Goal: Transaction & Acquisition: Purchase product/service

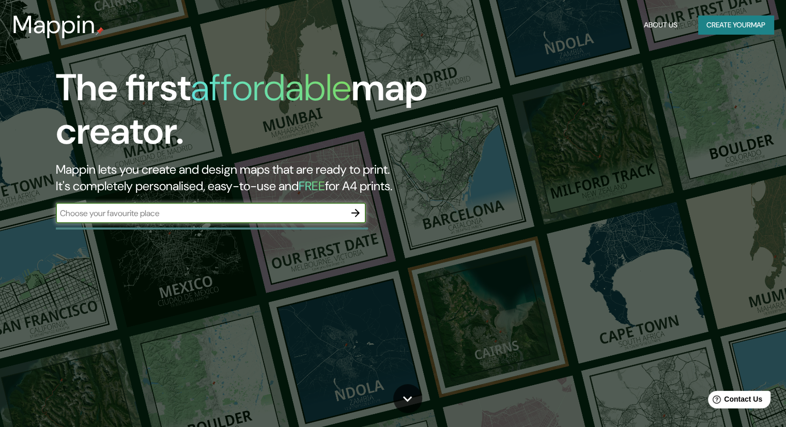
click at [760, 27] on button "Create your map" at bounding box center [735, 25] width 75 height 19
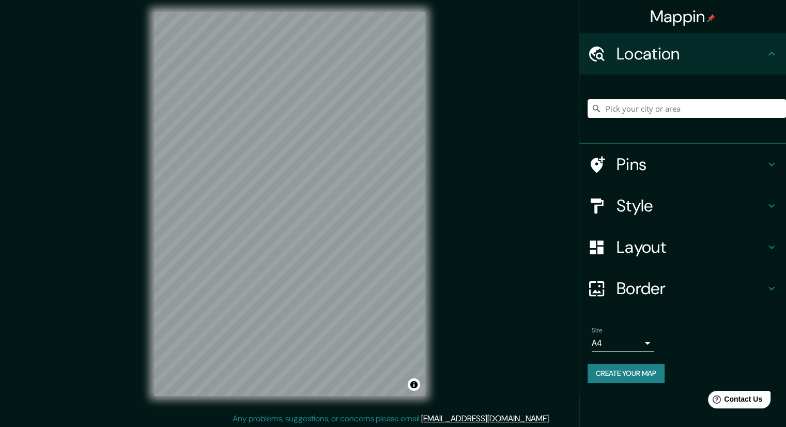
scroll to position [5, 0]
click at [625, 201] on h4 "Style" at bounding box center [691, 205] width 149 height 21
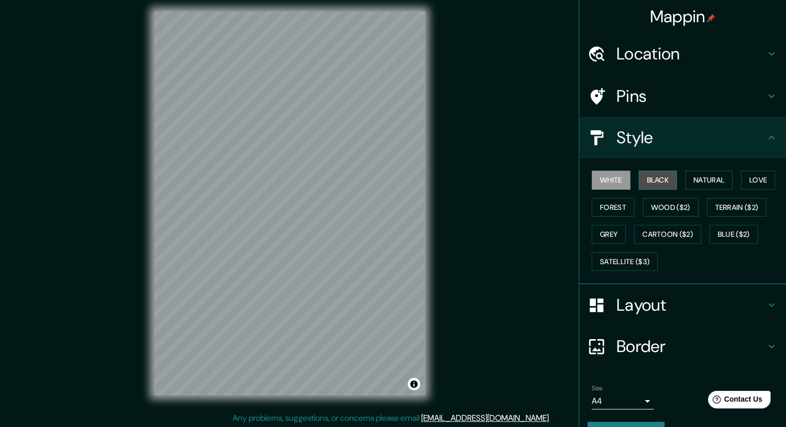
click at [654, 183] on button "Black" at bounding box center [658, 180] width 39 height 19
click at [713, 180] on button "Natural" at bounding box center [710, 180] width 48 height 19
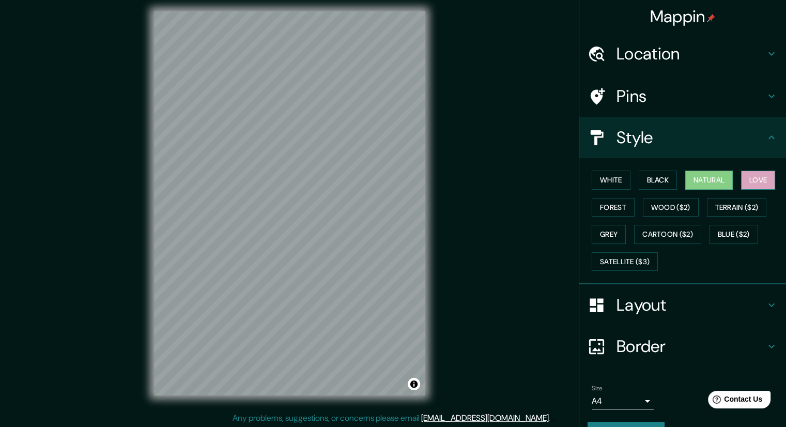
click at [750, 180] on button "Love" at bounding box center [758, 180] width 34 height 19
click at [604, 206] on button "Forest" at bounding box center [613, 207] width 43 height 19
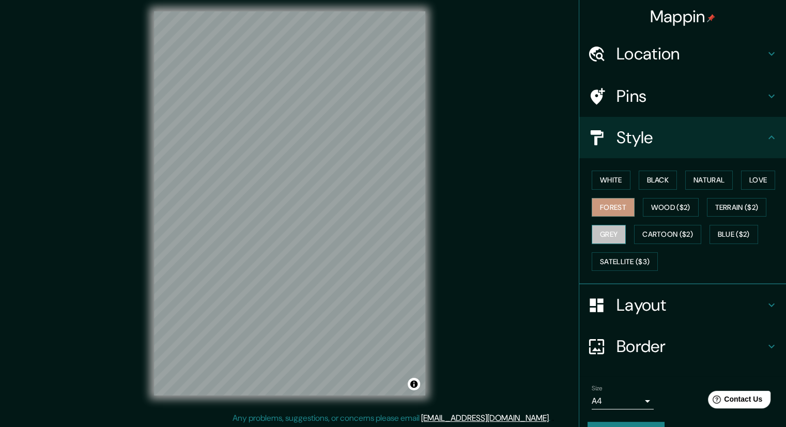
click at [600, 239] on button "Grey" at bounding box center [609, 234] width 34 height 19
click at [716, 178] on button "Natural" at bounding box center [710, 180] width 48 height 19
click at [771, 137] on div "Style" at bounding box center [683, 137] width 207 height 41
click at [720, 96] on h4 "Pins" at bounding box center [691, 96] width 149 height 21
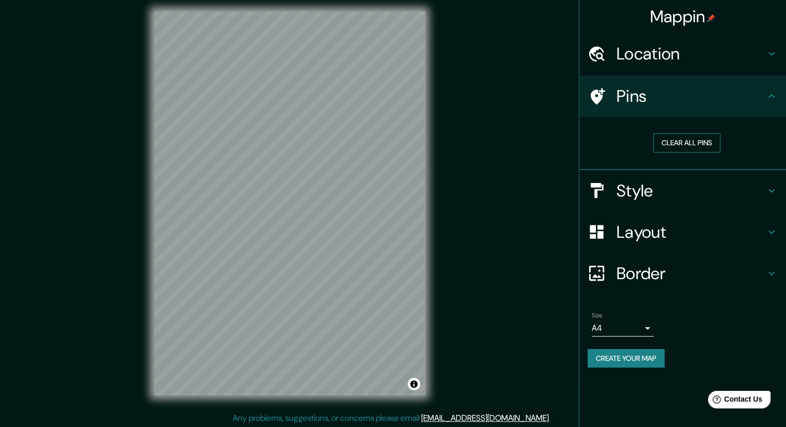
click at [695, 145] on button "Clear all pins" at bounding box center [686, 142] width 67 height 19
click at [755, 94] on h4 "Pins" at bounding box center [691, 96] width 149 height 21
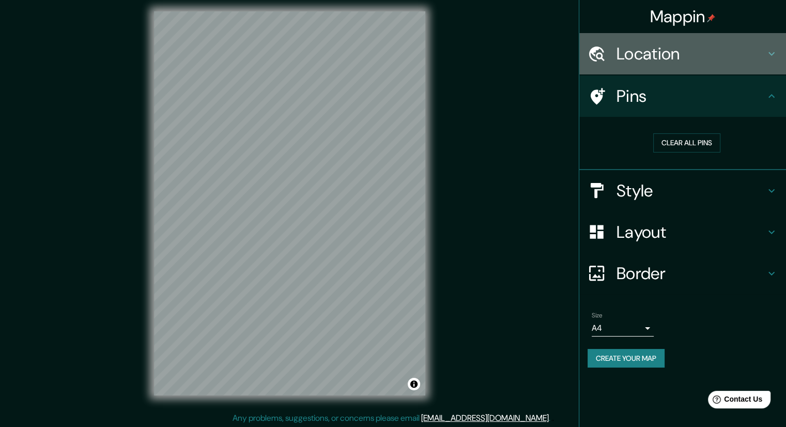
click at [768, 54] on icon at bounding box center [772, 54] width 12 height 12
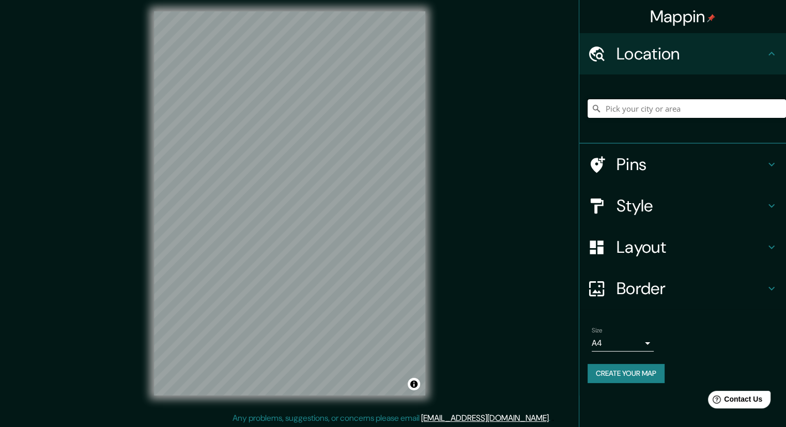
click at [672, 109] on input "Pick your city or area" at bounding box center [687, 108] width 199 height 19
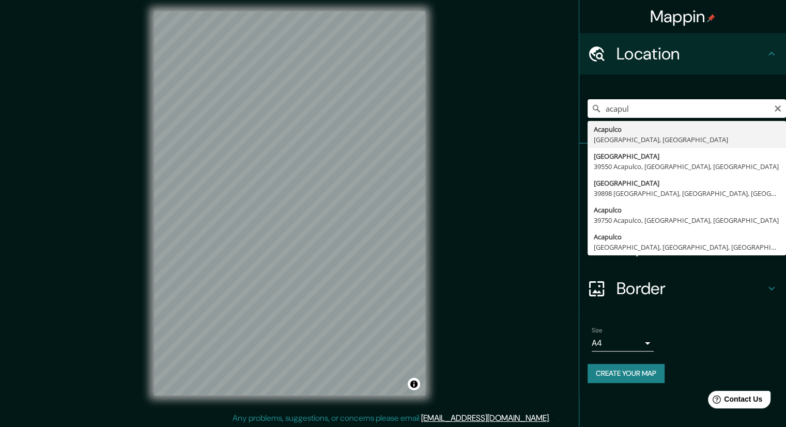
type input "Acapulco, [GEOGRAPHIC_DATA], [GEOGRAPHIC_DATA]"
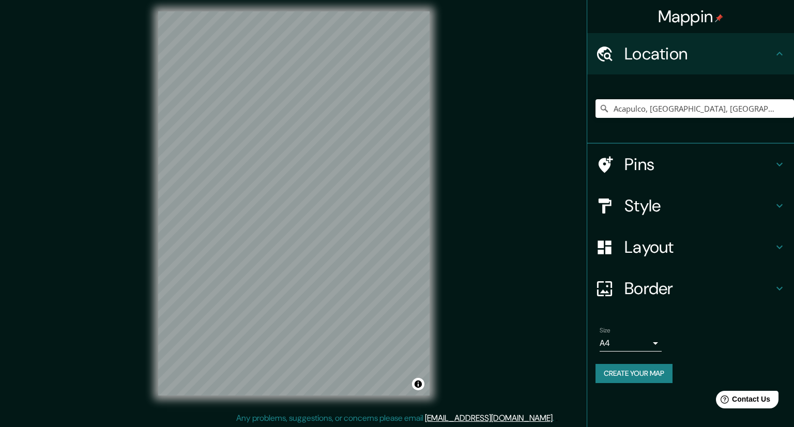
click at [642, 341] on body "Mappin Location [GEOGRAPHIC_DATA], [GEOGRAPHIC_DATA], [GEOGRAPHIC_DATA] Pins St…" at bounding box center [397, 208] width 794 height 427
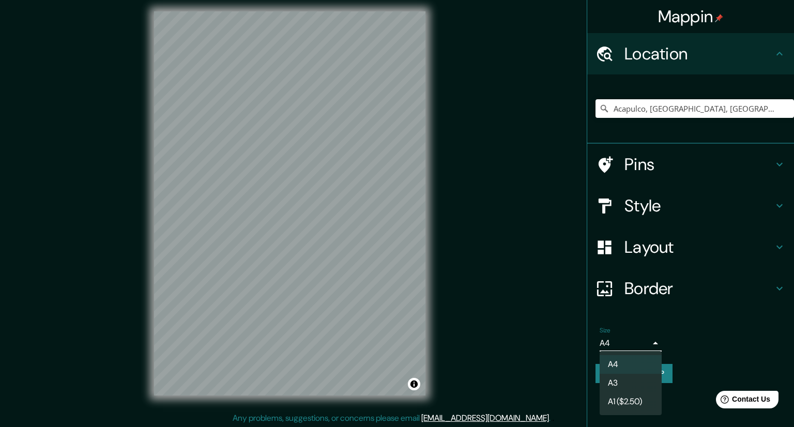
click at [620, 381] on li "A3" at bounding box center [631, 383] width 62 height 19
type input "a4"
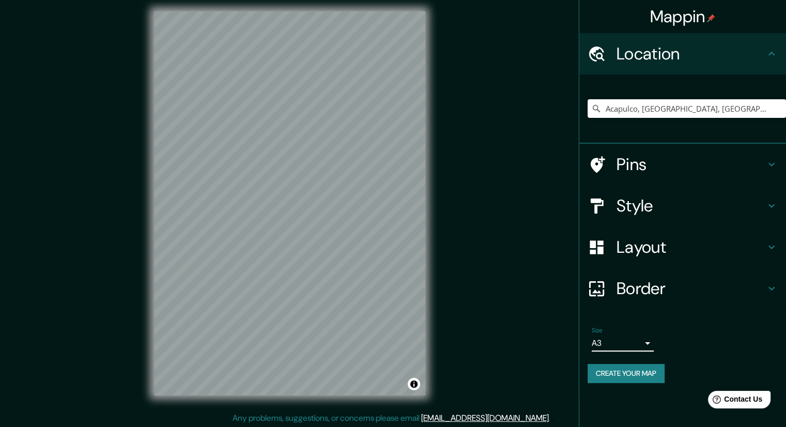
click at [647, 342] on body "Mappin Location [GEOGRAPHIC_DATA], [GEOGRAPHIC_DATA], [GEOGRAPHIC_DATA] Pins St…" at bounding box center [393, 208] width 786 height 427
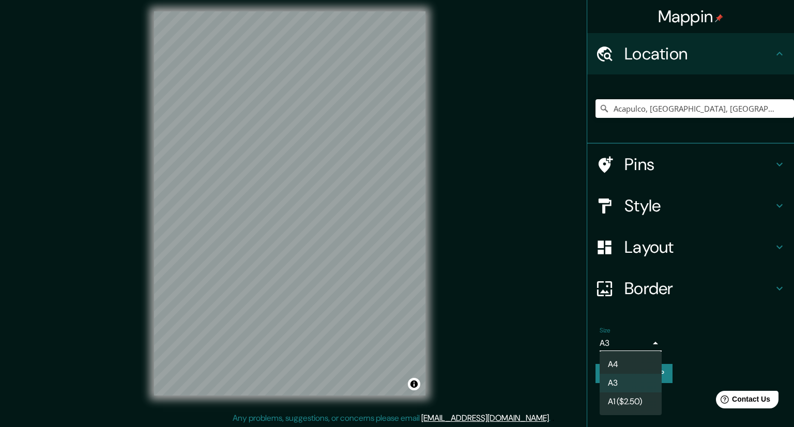
click at [647, 342] on div at bounding box center [397, 213] width 794 height 427
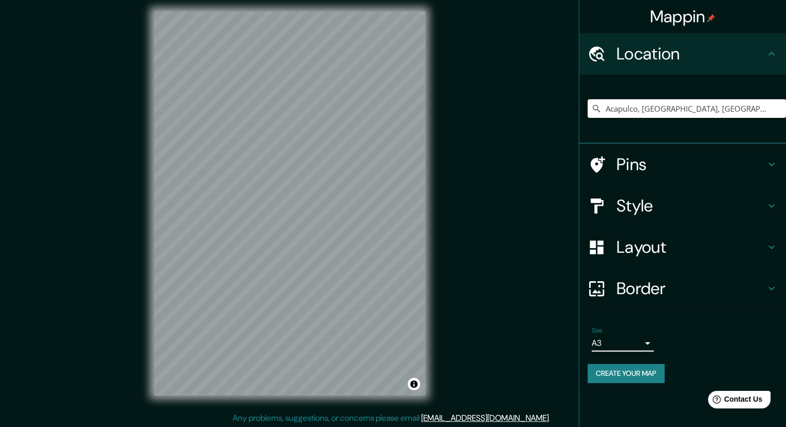
click at [643, 374] on button "Create your map" at bounding box center [626, 373] width 77 height 19
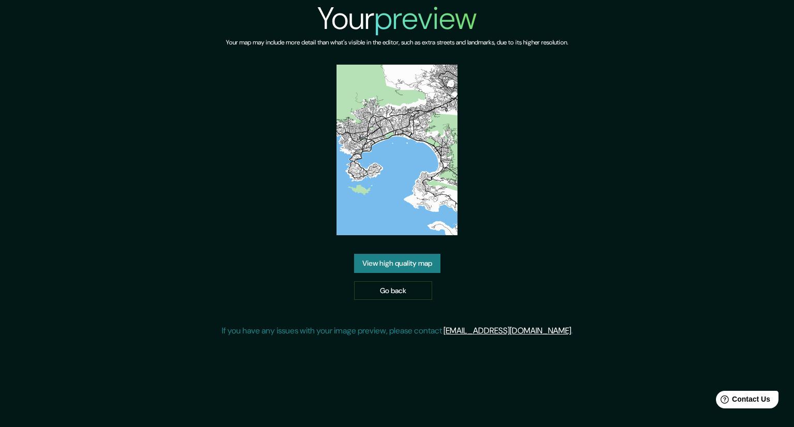
click at [405, 267] on link "View high quality map" at bounding box center [397, 263] width 86 height 19
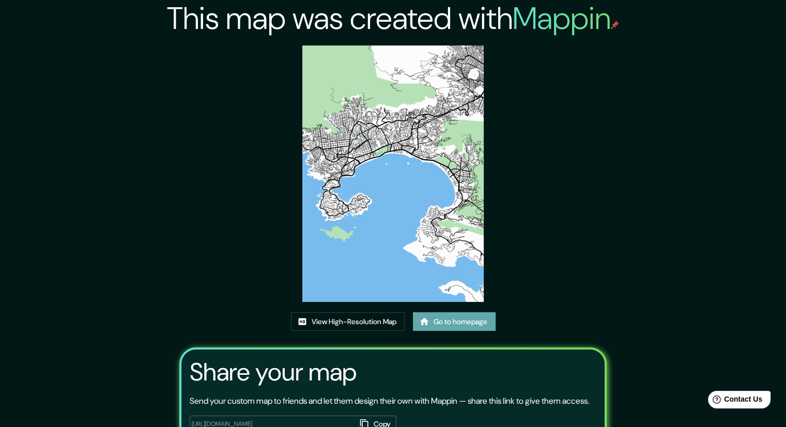
click at [449, 322] on link "Go to homepage" at bounding box center [454, 321] width 83 height 19
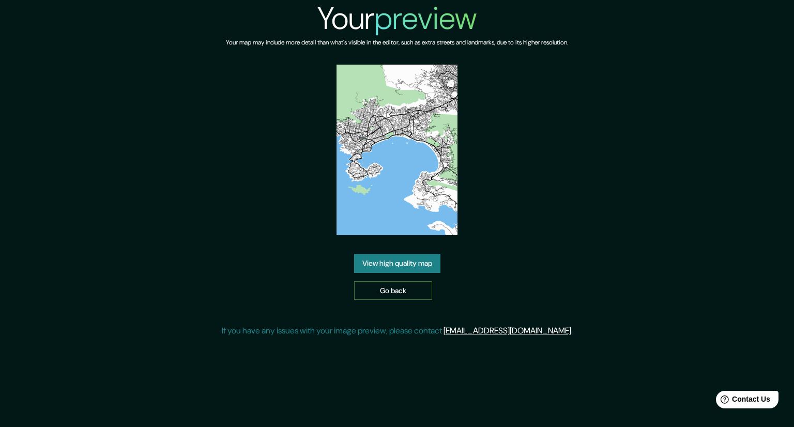
click at [395, 288] on link "Go back" at bounding box center [393, 290] width 78 height 19
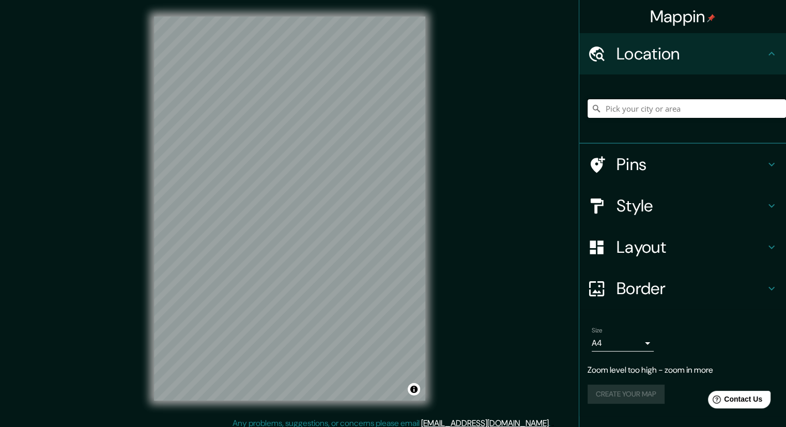
click at [653, 104] on input "Pick your city or area" at bounding box center [687, 108] width 199 height 19
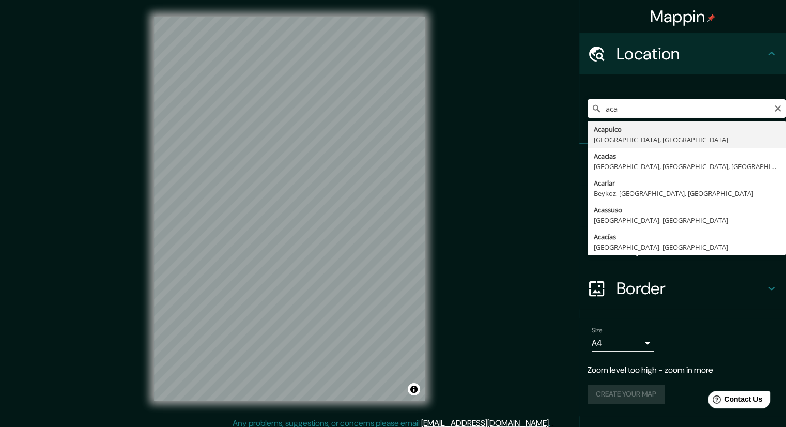
type input "Acapulco, [GEOGRAPHIC_DATA], [GEOGRAPHIC_DATA]"
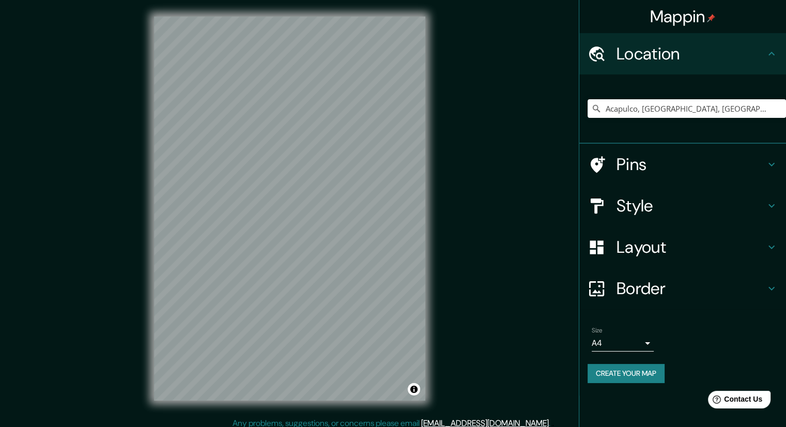
click at [677, 247] on h4 "Layout" at bounding box center [691, 247] width 149 height 21
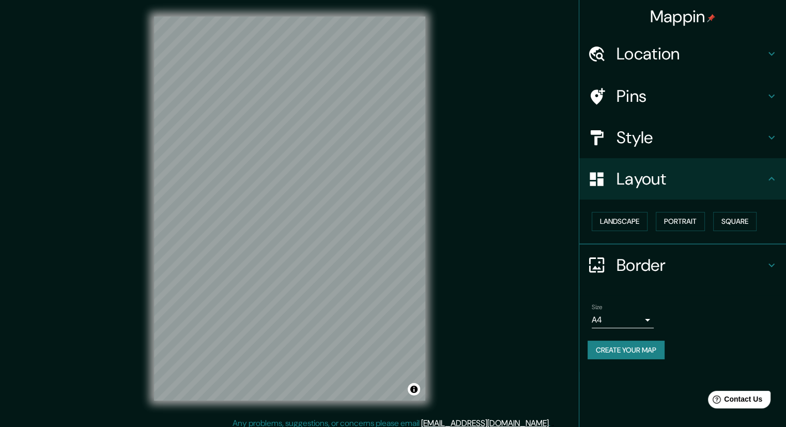
click at [704, 136] on h4 "Style" at bounding box center [691, 137] width 149 height 21
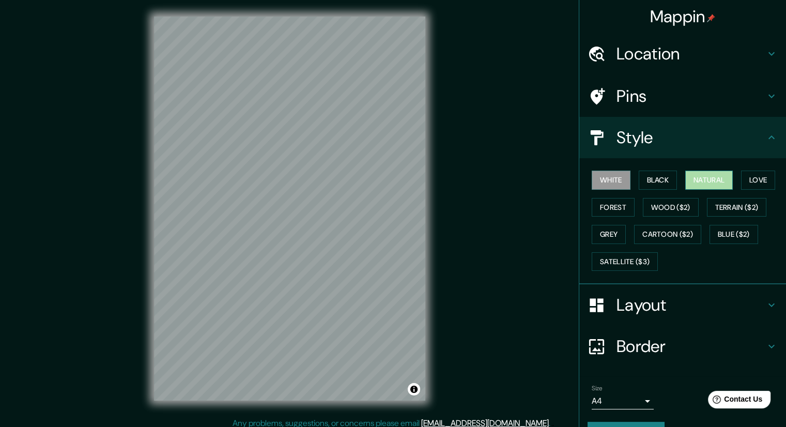
click at [715, 181] on button "Natural" at bounding box center [710, 180] width 48 height 19
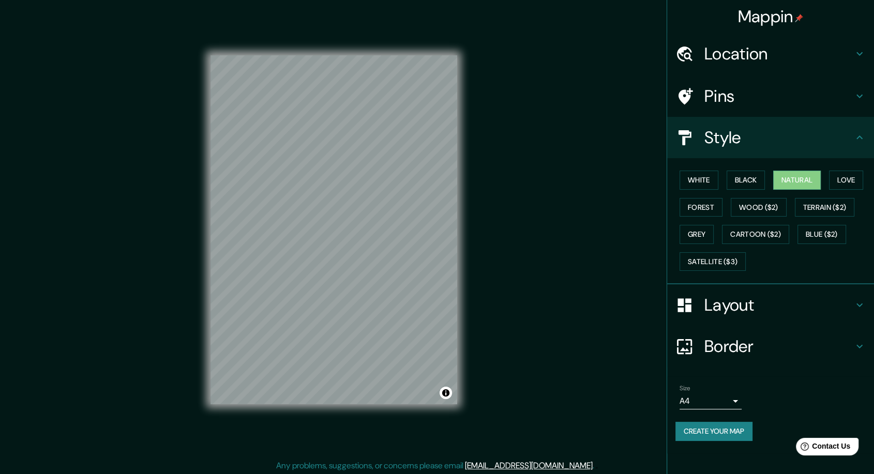
click at [794, 344] on h4 "Border" at bounding box center [778, 346] width 149 height 21
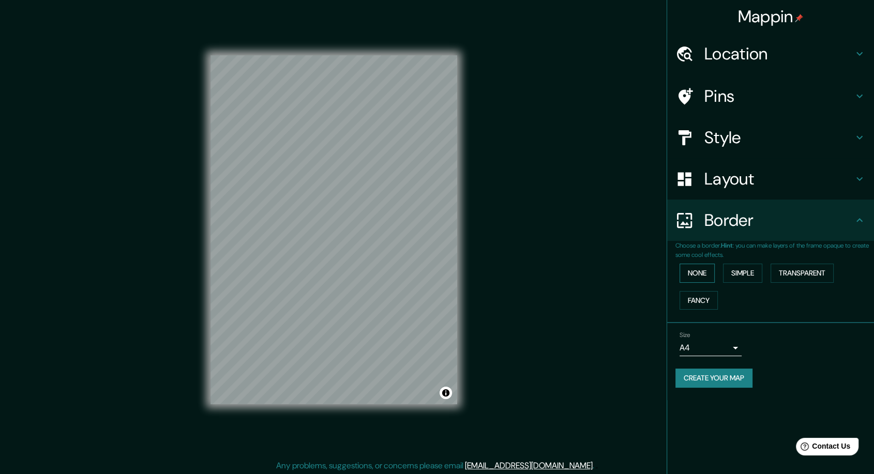
click at [698, 274] on button "None" at bounding box center [696, 273] width 35 height 19
click at [740, 274] on button "Simple" at bounding box center [742, 273] width 39 height 19
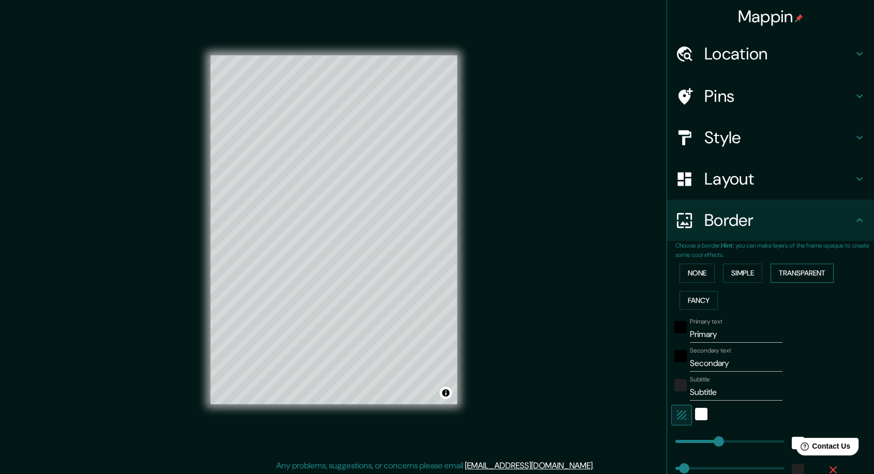
click at [783, 272] on button "Transparent" at bounding box center [801, 273] width 63 height 19
click at [687, 302] on button "Fancy" at bounding box center [698, 300] width 38 height 19
click at [685, 274] on button "None" at bounding box center [696, 273] width 35 height 19
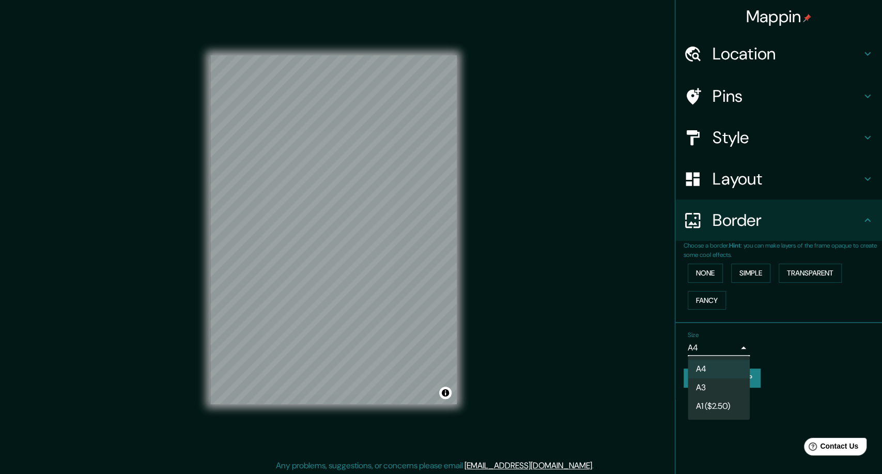
click at [739, 348] on body "Mappin Location [GEOGRAPHIC_DATA], [GEOGRAPHIC_DATA], [GEOGRAPHIC_DATA] Pins St…" at bounding box center [441, 237] width 882 height 474
click at [715, 386] on li "A3" at bounding box center [719, 387] width 62 height 19
type input "a4"
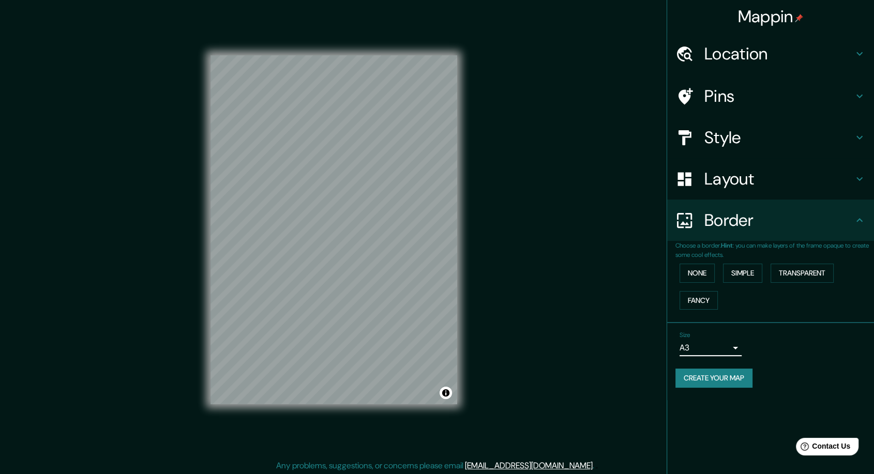
click at [718, 379] on button "Create your map" at bounding box center [713, 378] width 77 height 19
click at [794, 358] on div "Size A3 a4" at bounding box center [770, 343] width 190 height 33
click at [717, 376] on button "Create your map" at bounding box center [713, 378] width 77 height 19
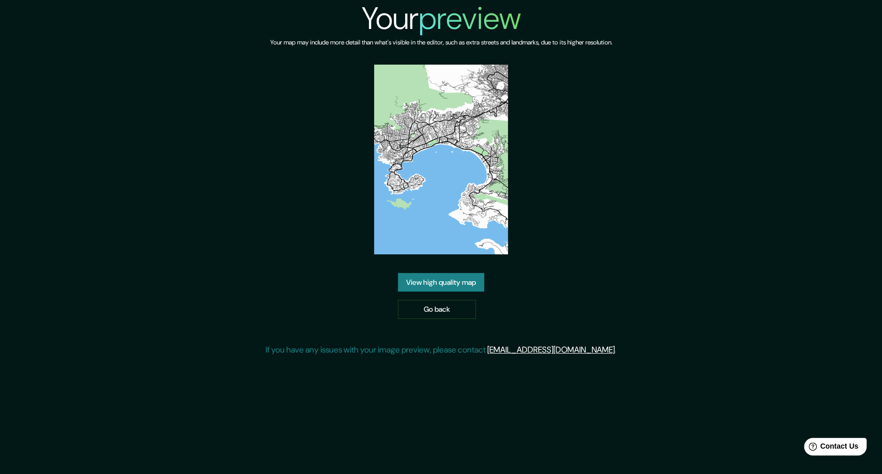
click at [452, 285] on link "View high quality map" at bounding box center [441, 282] width 86 height 19
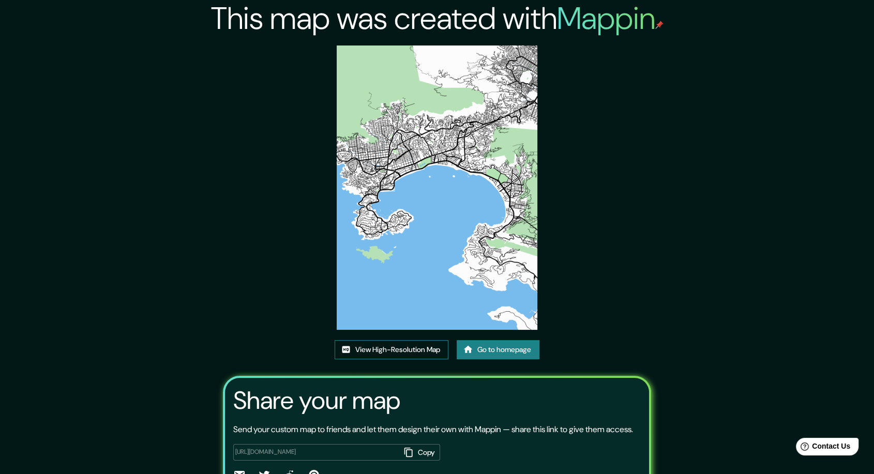
click at [408, 353] on link "View High-Resolution Map" at bounding box center [391, 349] width 114 height 19
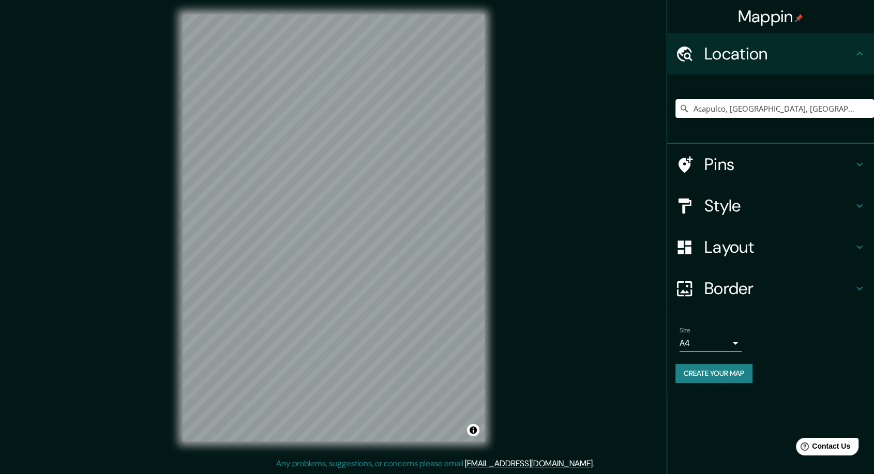
click at [809, 104] on input "Acapulco, [GEOGRAPHIC_DATA], [GEOGRAPHIC_DATA]" at bounding box center [774, 108] width 199 height 19
drag, startPoint x: 798, startPoint y: 108, endPoint x: 684, endPoint y: 110, distance: 113.8
click at [684, 110] on div "Acapulco, [GEOGRAPHIC_DATA], [GEOGRAPHIC_DATA]" at bounding box center [774, 108] width 199 height 19
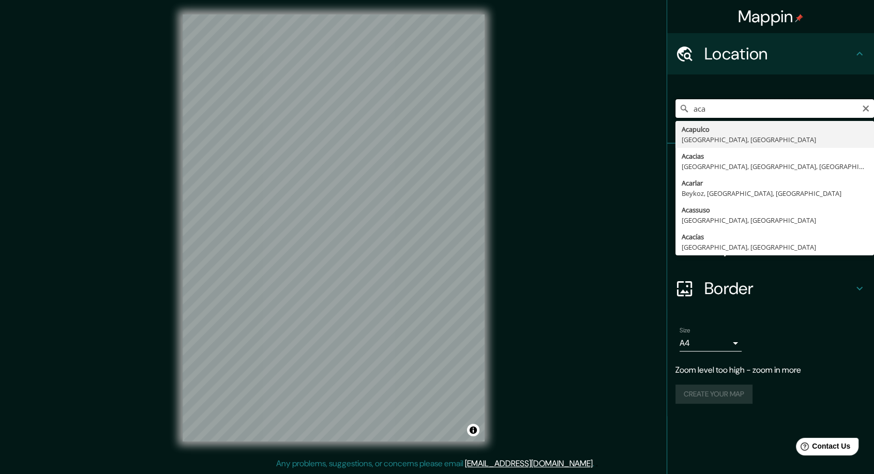
type input "Acapulco, [GEOGRAPHIC_DATA], [GEOGRAPHIC_DATA]"
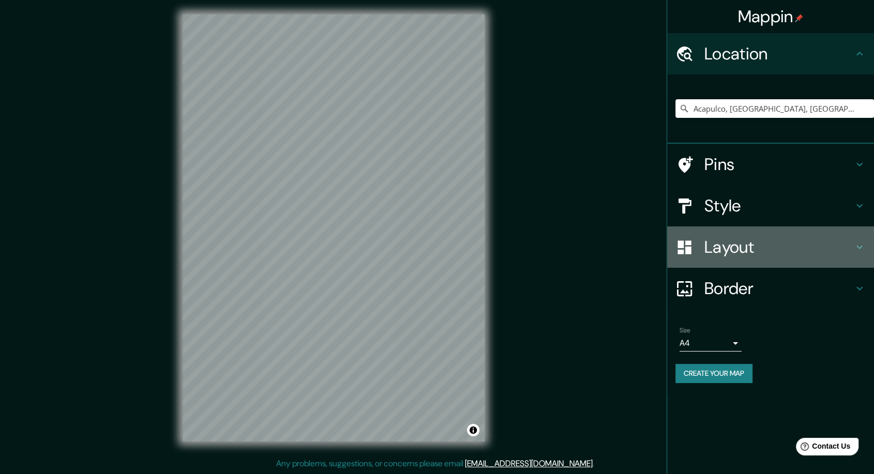
click at [833, 248] on h4 "Layout" at bounding box center [778, 247] width 149 height 21
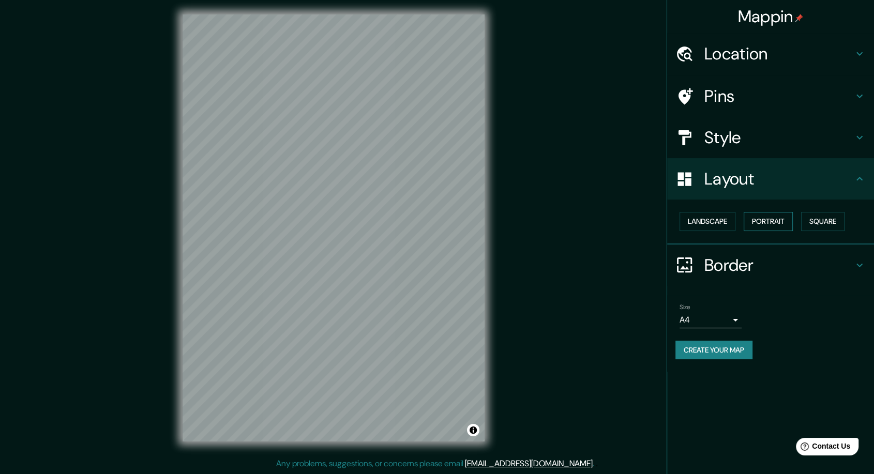
click at [773, 224] on button "Portrait" at bounding box center [767, 221] width 49 height 19
click at [724, 224] on button "Landscape" at bounding box center [707, 221] width 56 height 19
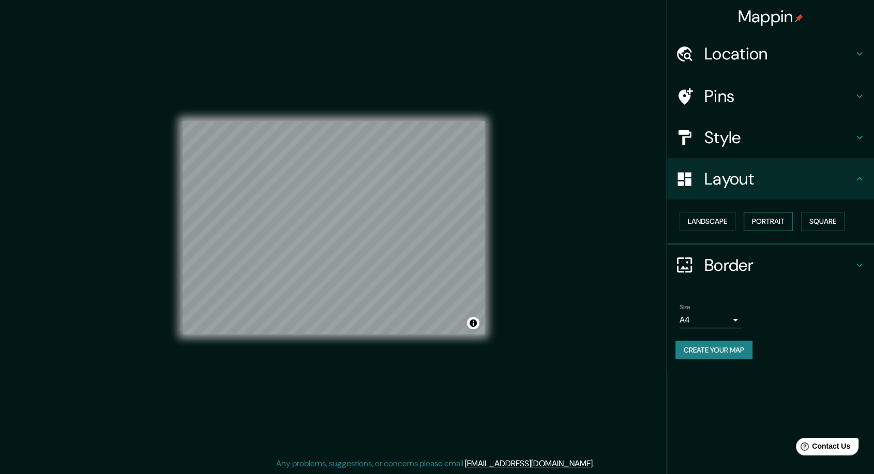
click at [769, 222] on button "Portrait" at bounding box center [767, 221] width 49 height 19
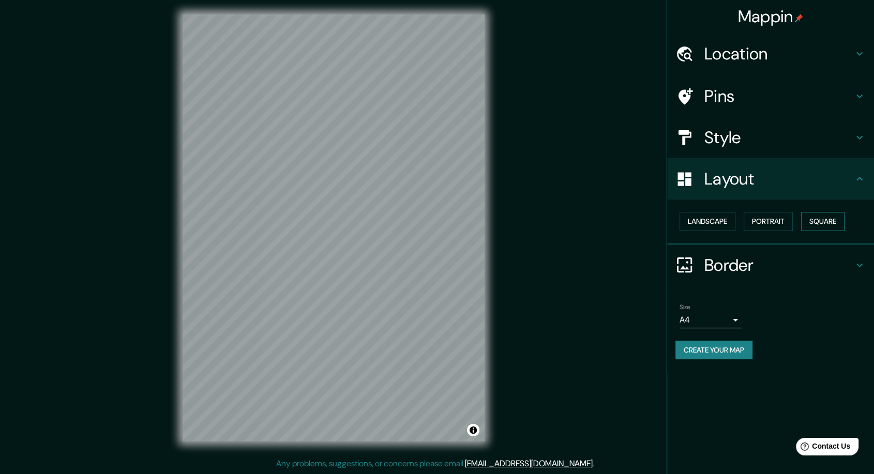
click at [815, 218] on button "Square" at bounding box center [822, 221] width 43 height 19
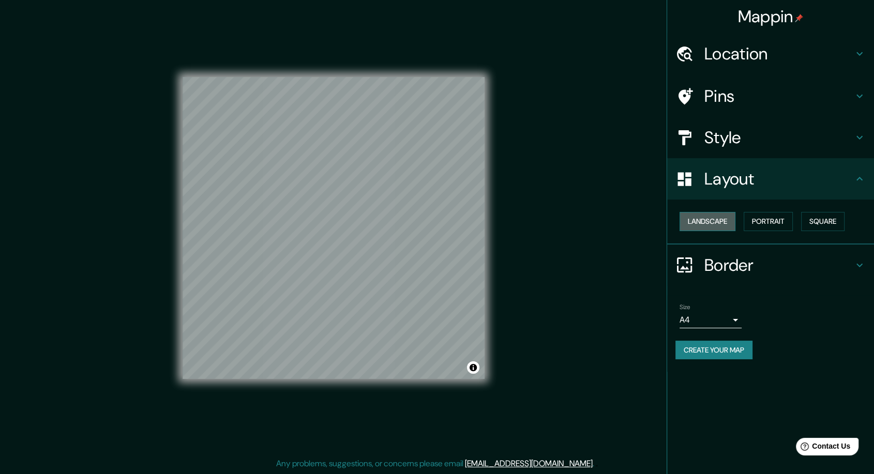
click at [716, 223] on button "Landscape" at bounding box center [707, 221] width 56 height 19
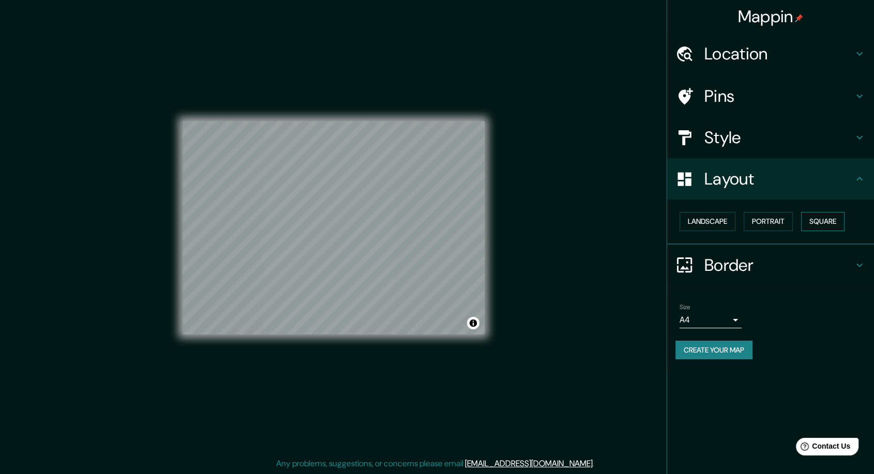
click at [819, 226] on button "Square" at bounding box center [822, 221] width 43 height 19
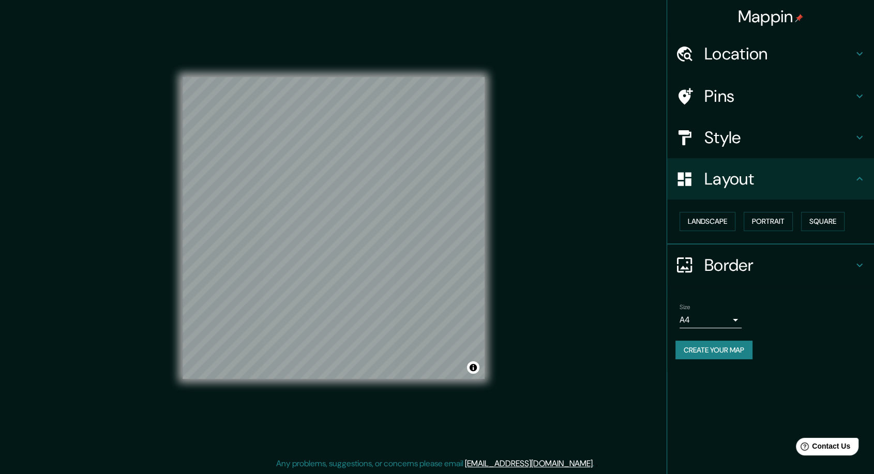
click at [796, 172] on h4 "Layout" at bounding box center [778, 179] width 149 height 21
click at [808, 136] on h4 "Style" at bounding box center [778, 137] width 149 height 21
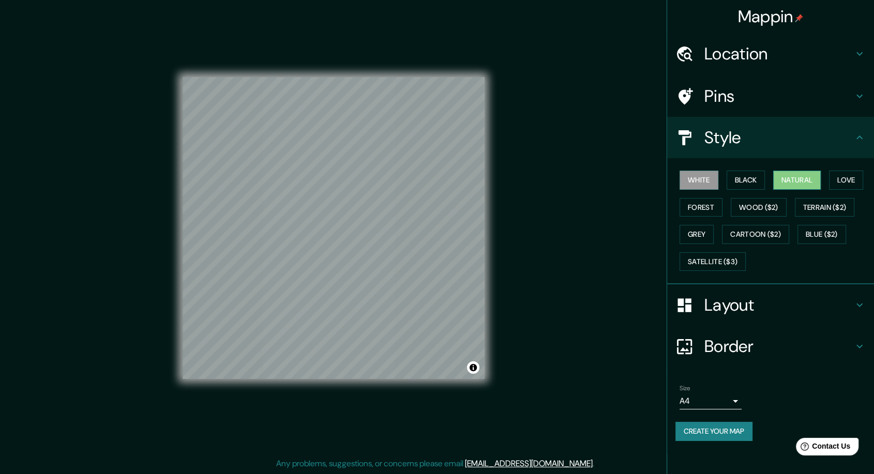
click at [806, 179] on button "Natural" at bounding box center [797, 180] width 48 height 19
click at [721, 205] on button "Forest" at bounding box center [700, 207] width 43 height 19
click at [711, 236] on button "Grey" at bounding box center [696, 234] width 34 height 19
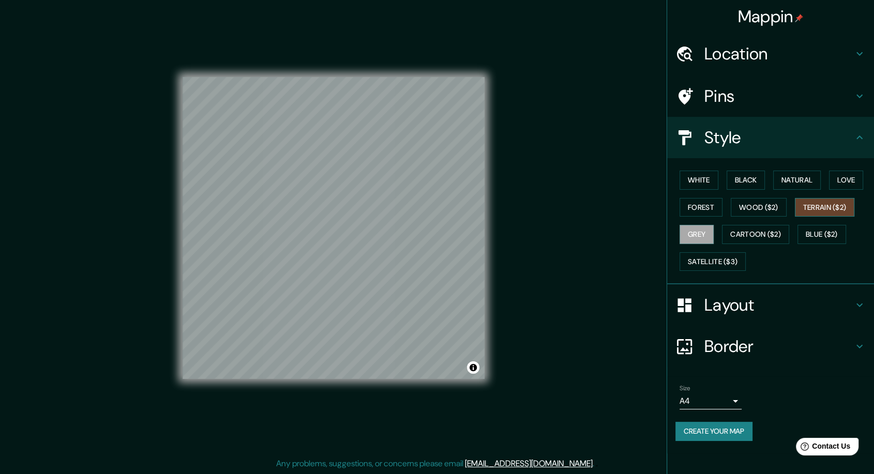
click at [827, 207] on button "Terrain ($2)" at bounding box center [825, 207] width 60 height 19
click at [782, 208] on button "Wood ($2)" at bounding box center [758, 207] width 56 height 19
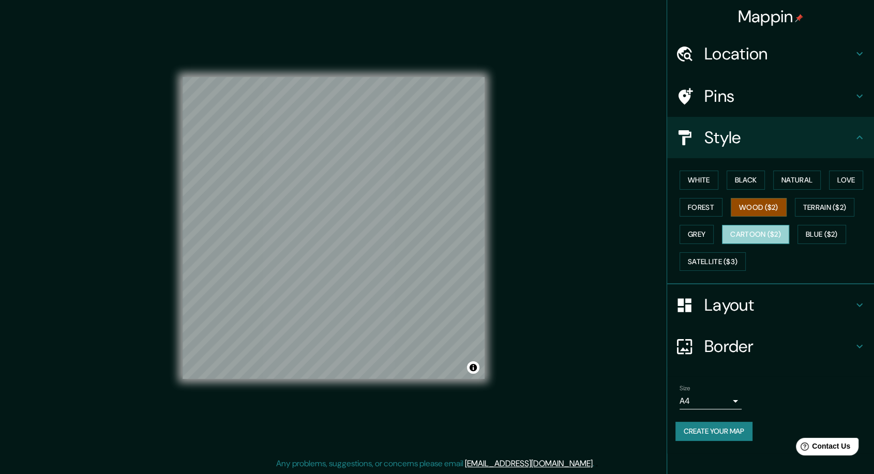
click at [768, 237] on button "Cartoon ($2)" at bounding box center [755, 234] width 67 height 19
click at [730, 303] on h4 "Layout" at bounding box center [778, 305] width 149 height 21
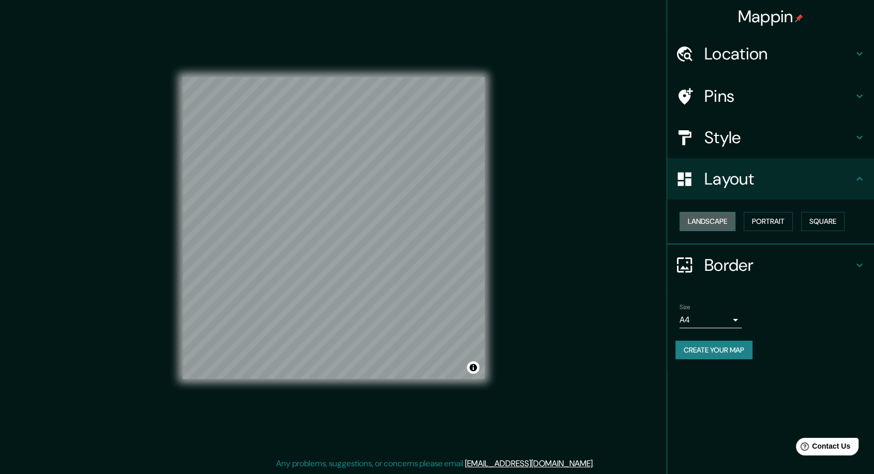
click at [715, 220] on button "Landscape" at bounding box center [707, 221] width 56 height 19
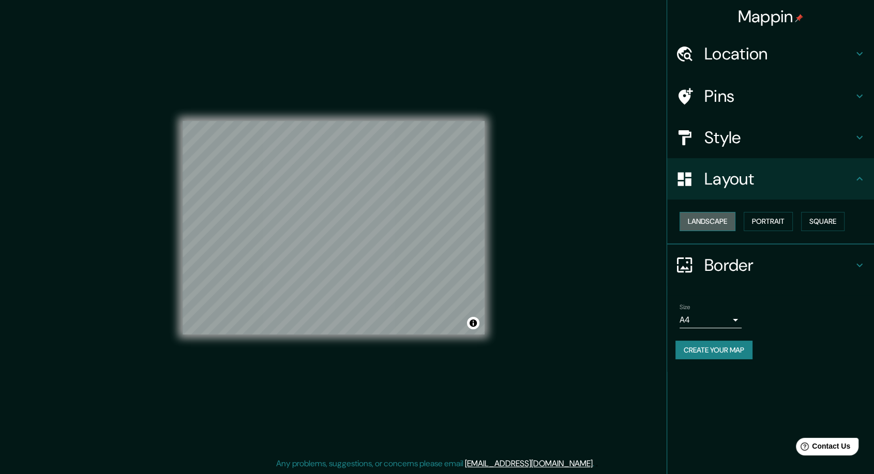
click at [715, 220] on button "Landscape" at bounding box center [707, 221] width 56 height 19
click at [833, 225] on button "Square" at bounding box center [822, 221] width 43 height 19
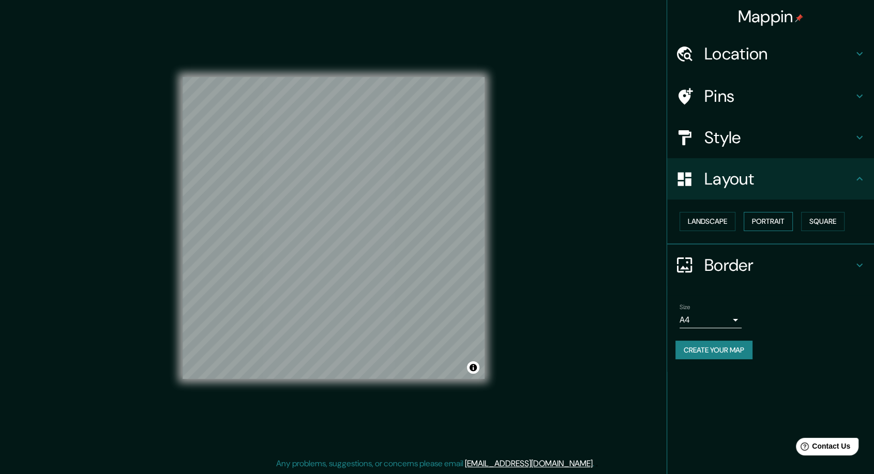
click at [778, 225] on button "Portrait" at bounding box center [767, 221] width 49 height 19
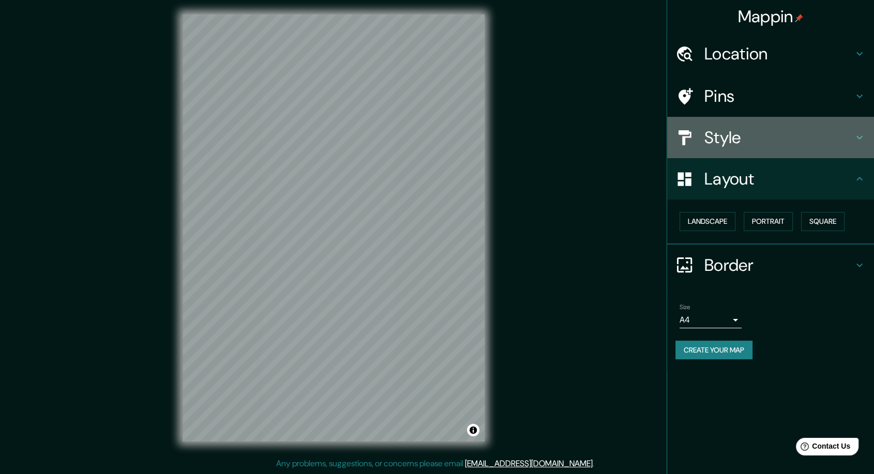
click at [776, 142] on h4 "Style" at bounding box center [778, 137] width 149 height 21
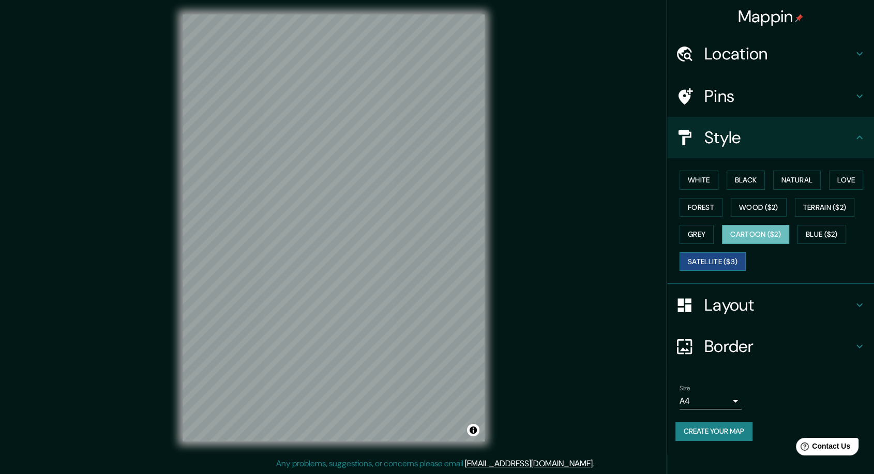
click at [721, 263] on button "Satellite ($3)" at bounding box center [712, 261] width 66 height 19
click at [765, 204] on button "Wood ($2)" at bounding box center [758, 207] width 56 height 19
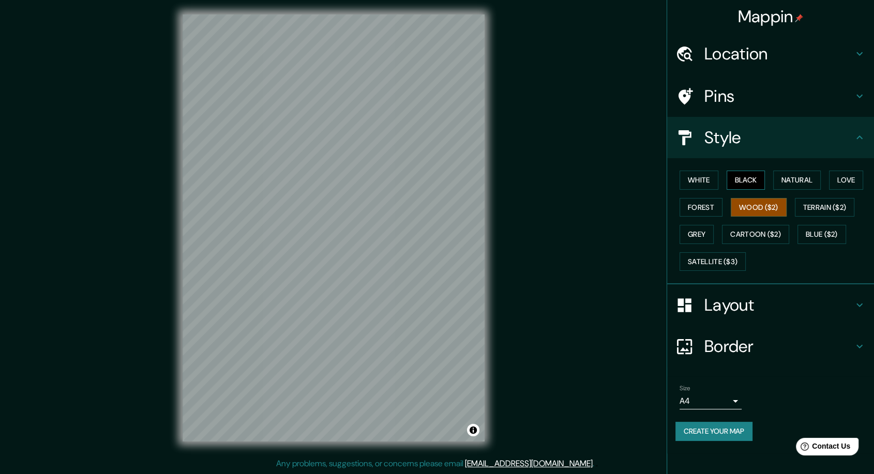
click at [754, 182] on button "Black" at bounding box center [745, 180] width 39 height 19
click at [785, 177] on button "Natural" at bounding box center [797, 180] width 48 height 19
click at [703, 182] on button "White" at bounding box center [698, 180] width 39 height 19
click at [802, 177] on button "Natural" at bounding box center [797, 180] width 48 height 19
click at [845, 176] on button "Love" at bounding box center [846, 180] width 34 height 19
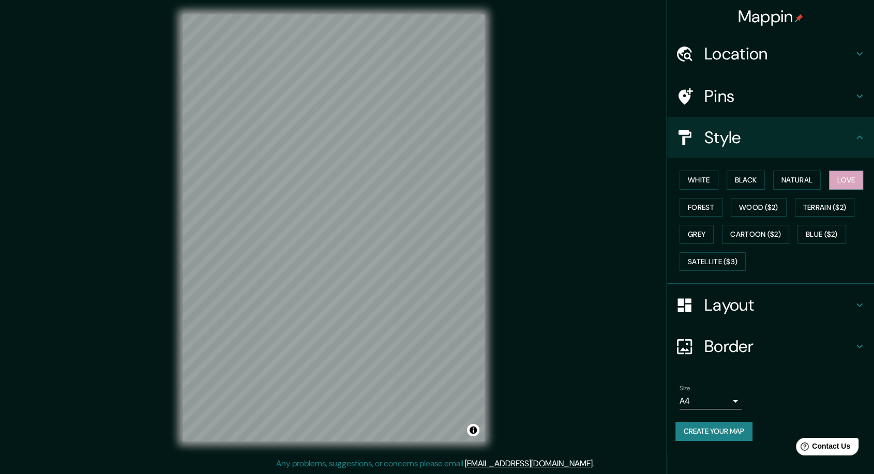
click at [860, 145] on div "Style" at bounding box center [770, 137] width 207 height 41
